Goal: Transaction & Acquisition: Download file/media

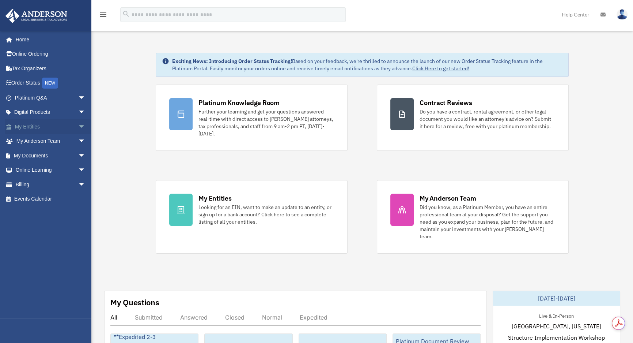
click at [78, 127] on span "arrow_drop_down" at bounding box center [85, 126] width 15 height 15
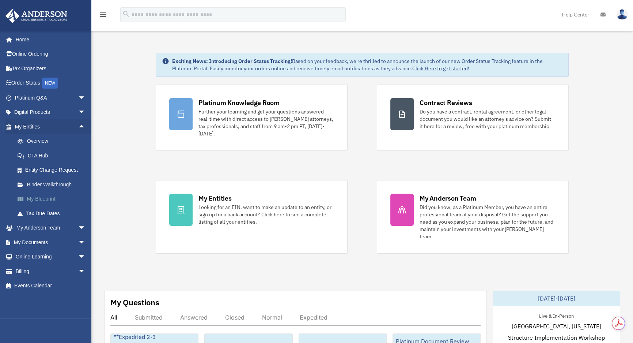
click at [45, 196] on link "My Blueprint" at bounding box center [53, 199] width 86 height 15
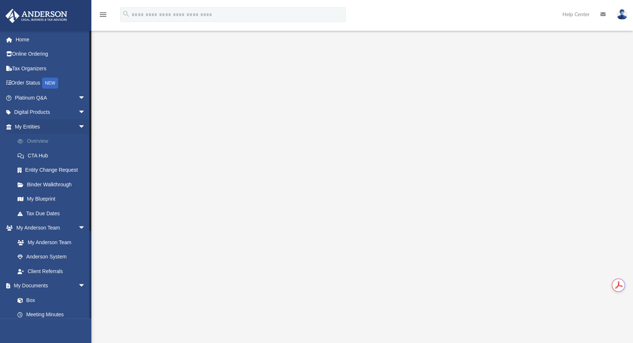
click at [44, 144] on link "Overview" at bounding box center [53, 141] width 86 height 15
click at [23, 128] on link "My Entities arrow_drop_down" at bounding box center [50, 126] width 91 height 15
click at [57, 179] on link "Binder Walkthrough" at bounding box center [53, 184] width 86 height 15
click at [49, 199] on link "My Blueprint" at bounding box center [53, 199] width 86 height 15
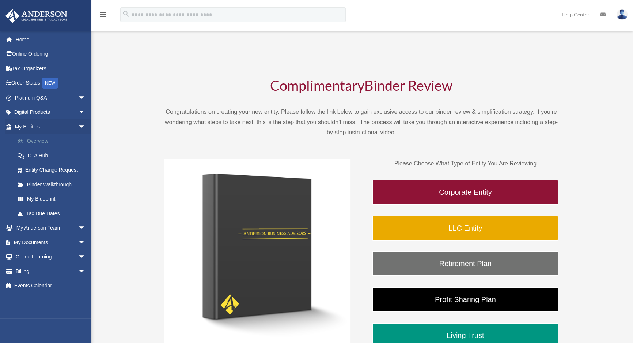
click at [36, 141] on link "Overview" at bounding box center [53, 141] width 86 height 15
click at [43, 240] on link "My Documents arrow_drop_down" at bounding box center [50, 242] width 91 height 15
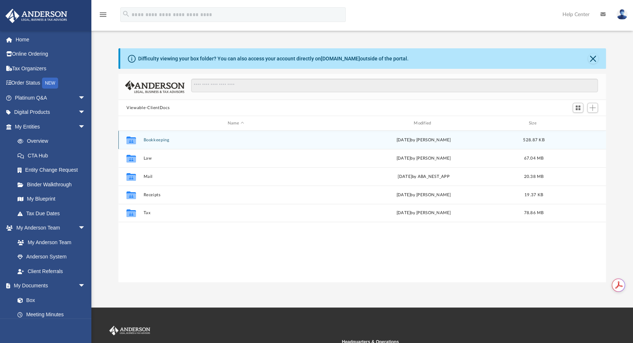
scroll to position [161, 483]
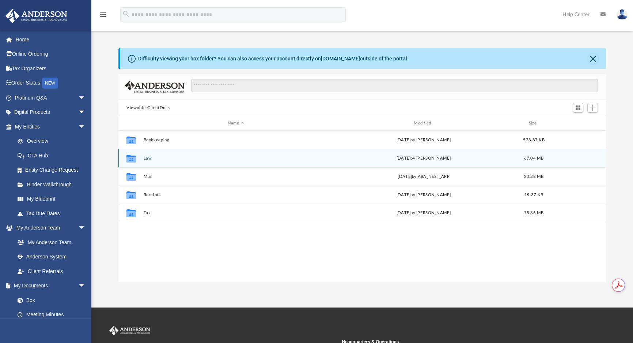
click at [146, 158] on button "Law" at bounding box center [236, 158] width 185 height 5
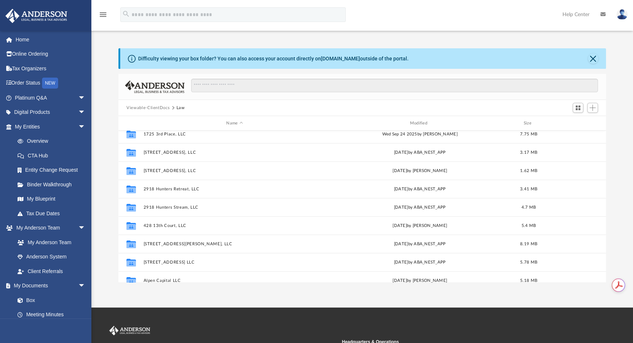
scroll to position [0, 0]
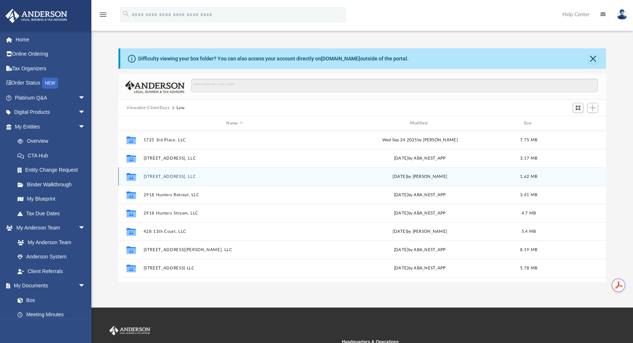
click at [171, 177] on button "29 Rugby Drive, LLC" at bounding box center [235, 176] width 182 height 5
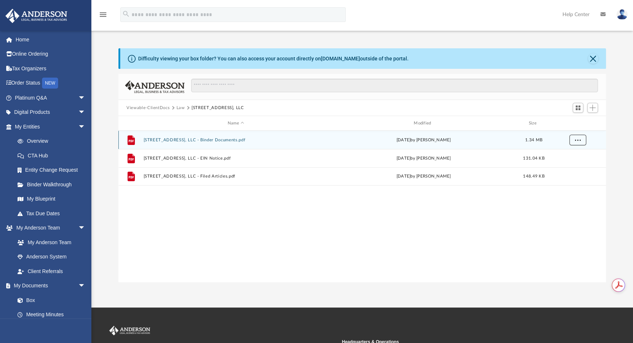
click at [578, 143] on button "More options" at bounding box center [578, 140] width 17 height 11
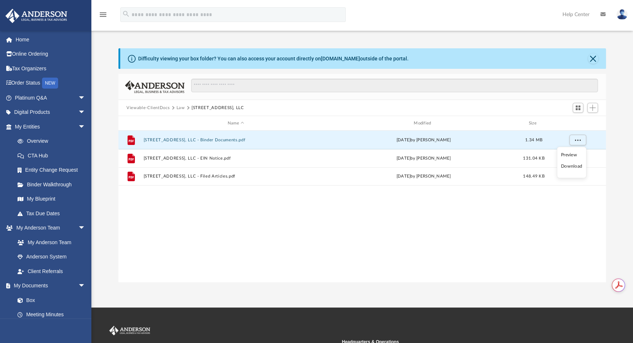
click at [573, 165] on li "Download" at bounding box center [571, 166] width 21 height 8
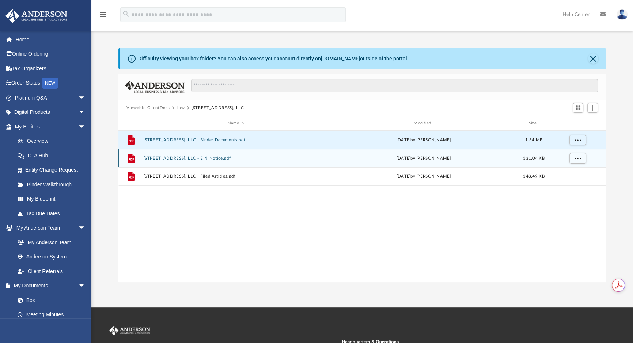
click at [201, 156] on button "29 Rugby Drive, LLC - EIN Notice.pdf" at bounding box center [236, 158] width 185 height 5
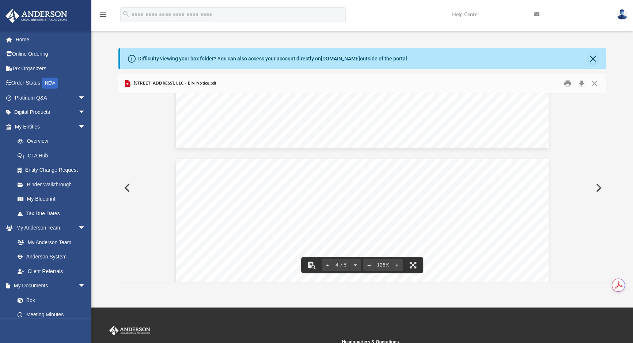
scroll to position [1415, 0]
click at [593, 58] on button "Close" at bounding box center [593, 58] width 10 height 10
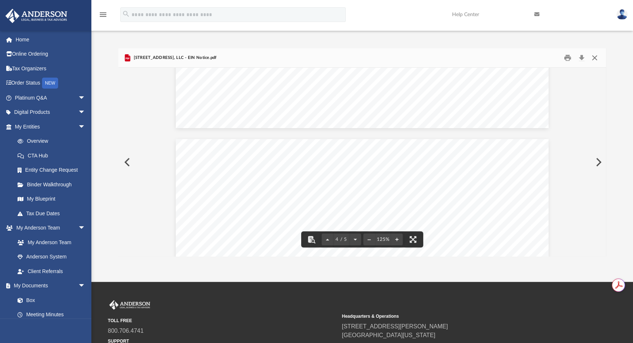
click at [595, 60] on button "Close" at bounding box center [594, 57] width 13 height 11
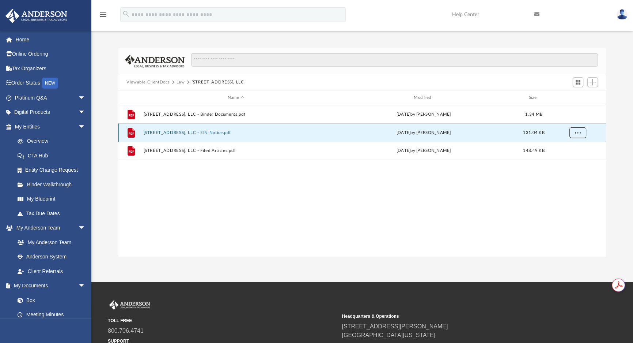
click at [573, 136] on button "More options" at bounding box center [578, 132] width 17 height 11
click at [568, 157] on li "Download" at bounding box center [571, 159] width 21 height 8
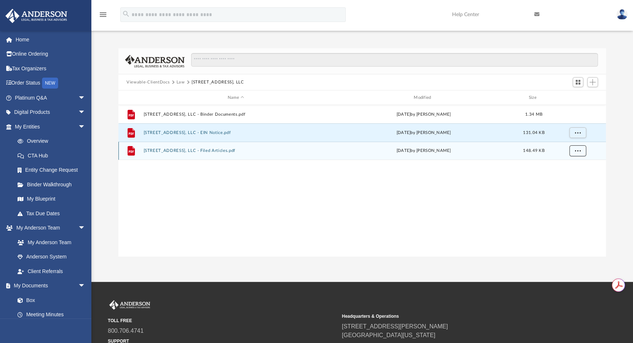
click at [580, 152] on span "More options" at bounding box center [578, 150] width 6 height 4
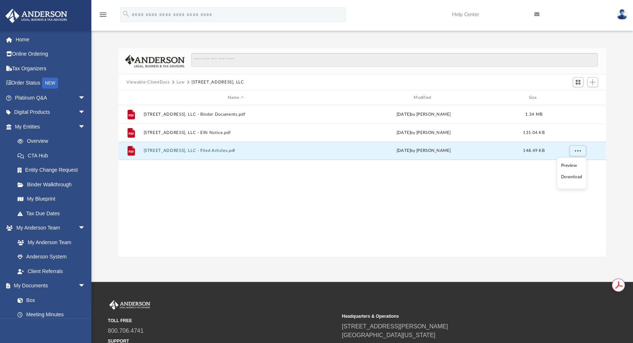
click at [567, 174] on li "Download" at bounding box center [571, 177] width 21 height 8
